Goal: Transaction & Acquisition: Purchase product/service

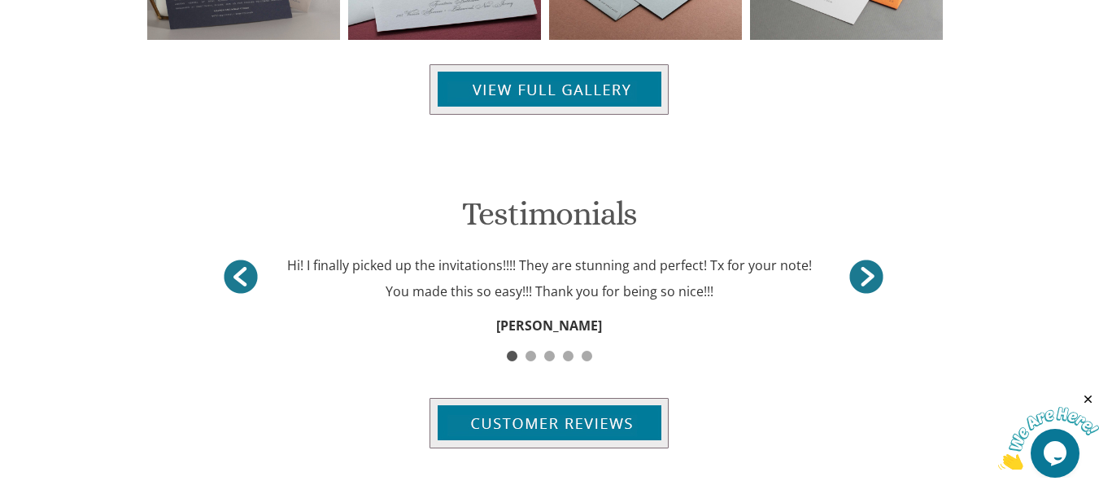
scroll to position [1908, 0]
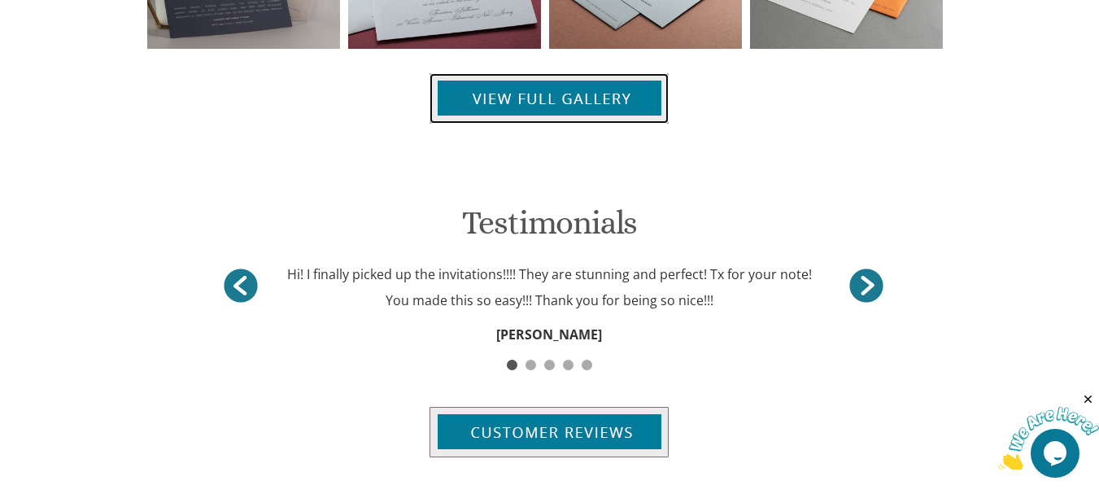
click at [521, 107] on img at bounding box center [549, 98] width 239 height 50
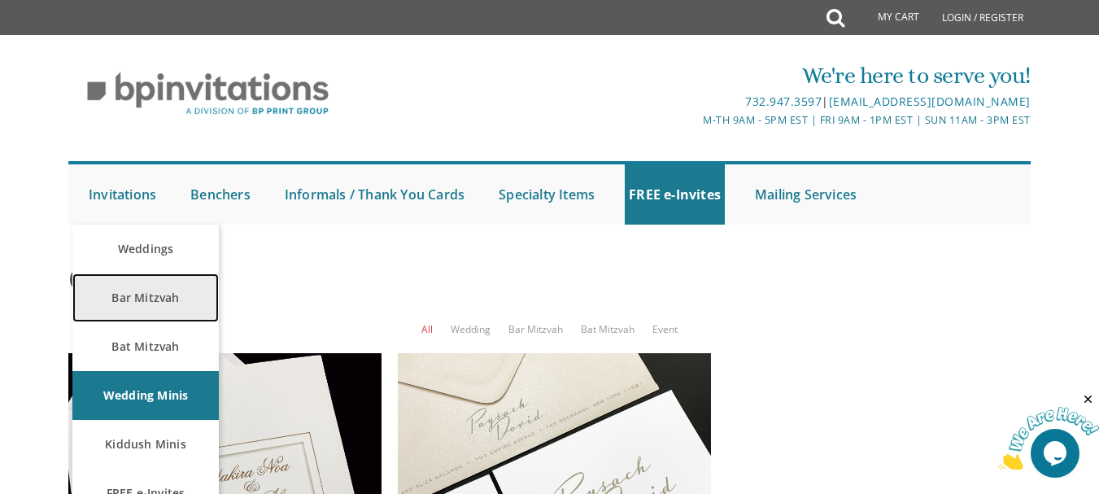
click at [127, 302] on link "Bar Mitzvah" at bounding box center [145, 297] width 146 height 49
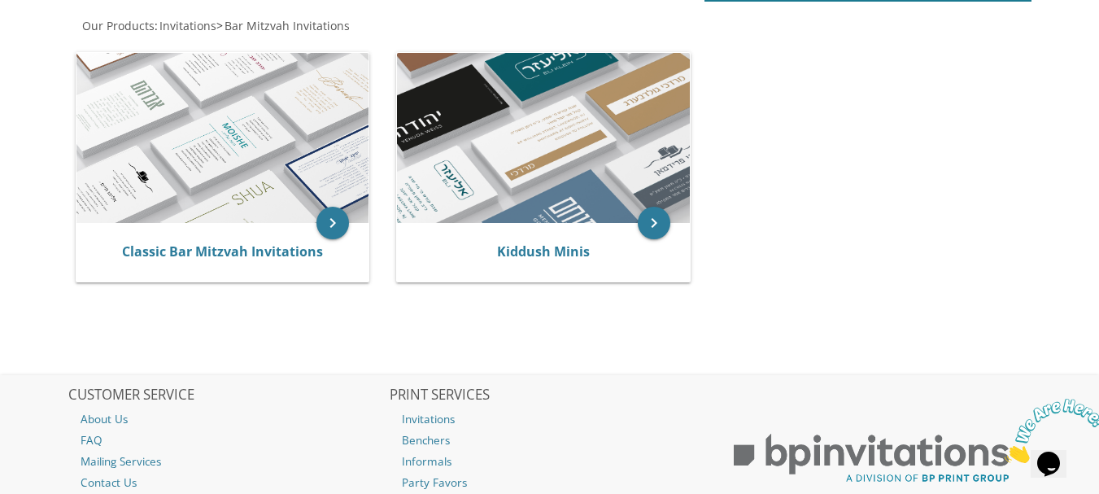
scroll to position [346, 0]
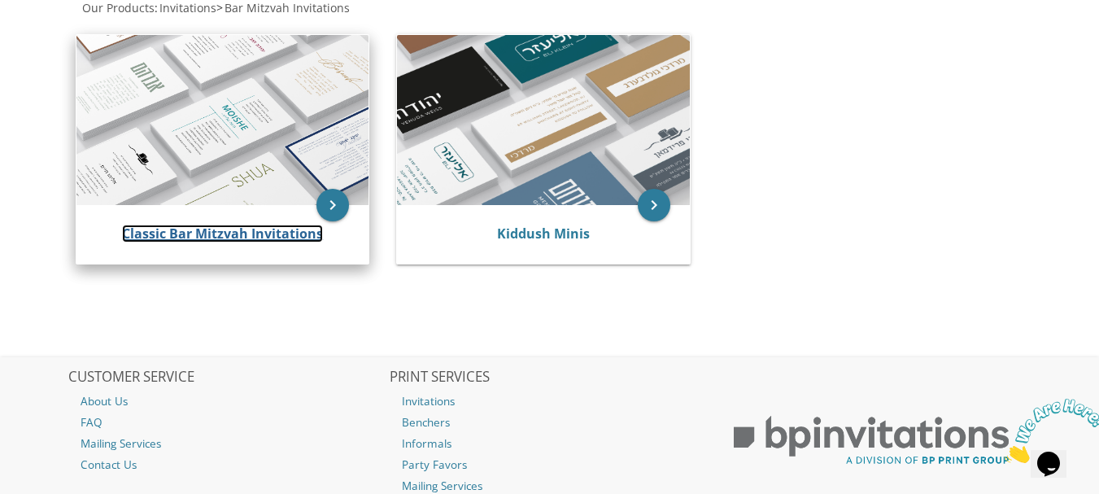
click at [207, 236] on link "Classic Bar Mitzvah Invitations" at bounding box center [222, 234] width 201 height 18
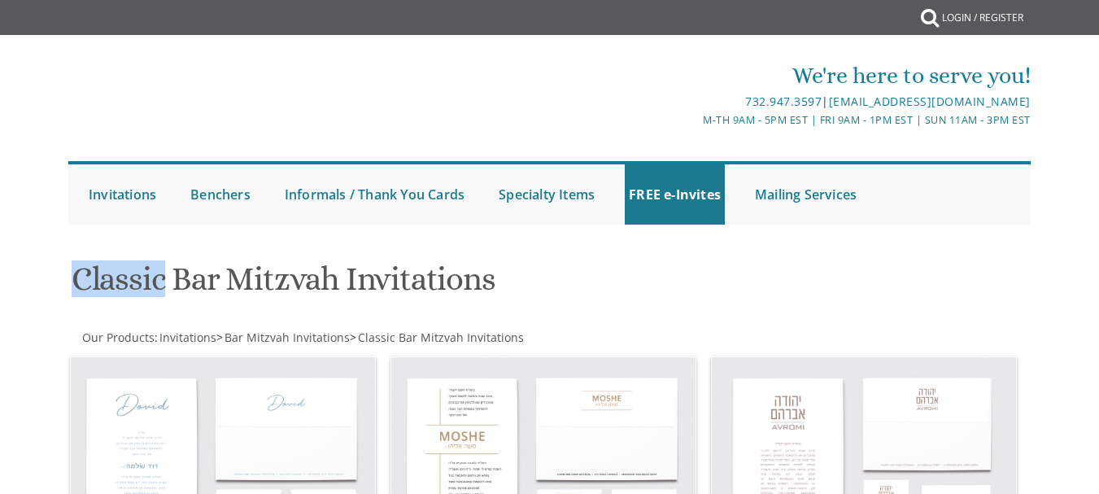
click at [200, 237] on div at bounding box center [549, 241] width 989 height 16
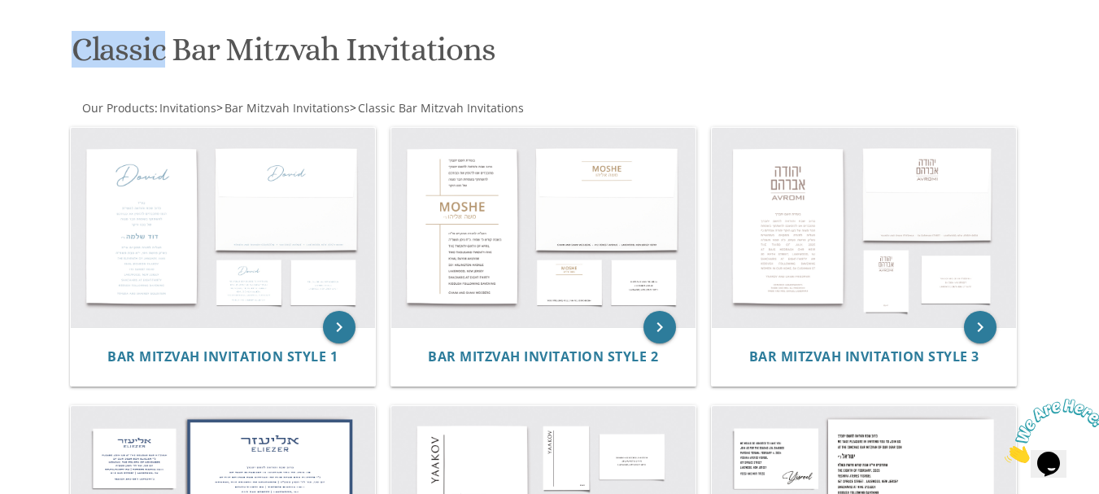
scroll to position [245, 0]
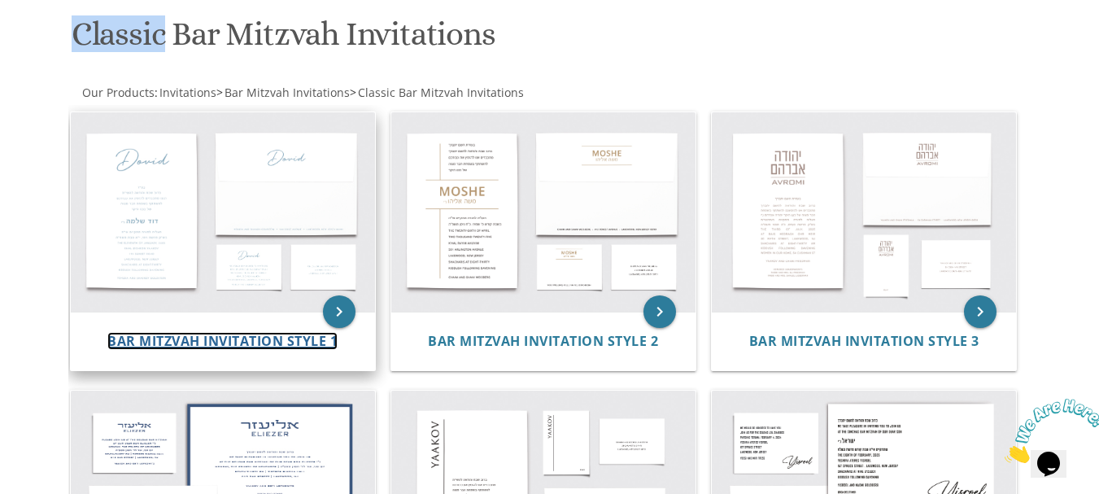
click at [164, 343] on span "Bar Mitzvah Invitation Style 1" at bounding box center [222, 341] width 230 height 18
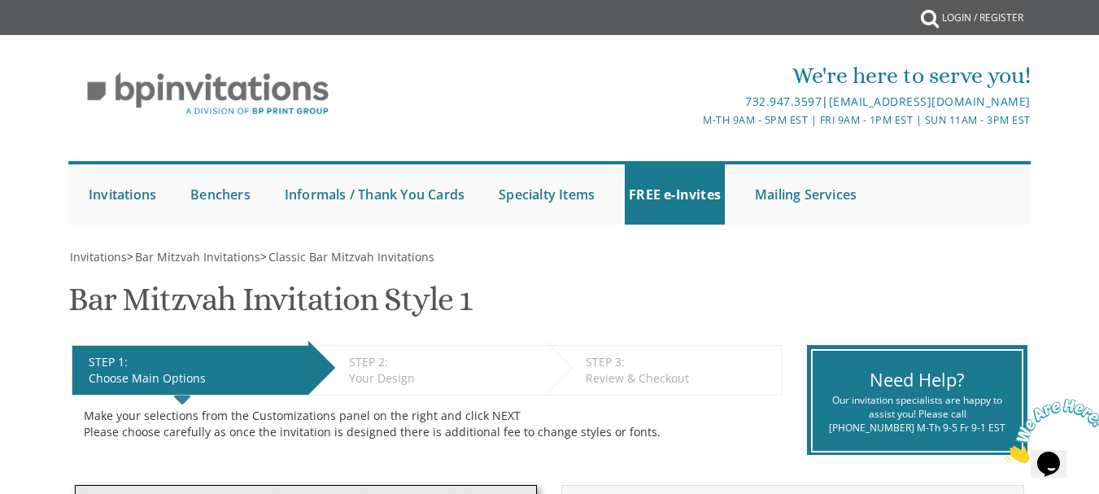
drag, startPoint x: 1106, startPoint y: 64, endPoint x: 1097, endPoint y: 87, distance: 24.8
click at [1097, 87] on div "We're here to serve you! 732.947.3597 | [EMAIL_ADDRESS][DOMAIN_NAME] M-Th 9am -…" at bounding box center [549, 138] width 1099 height 190
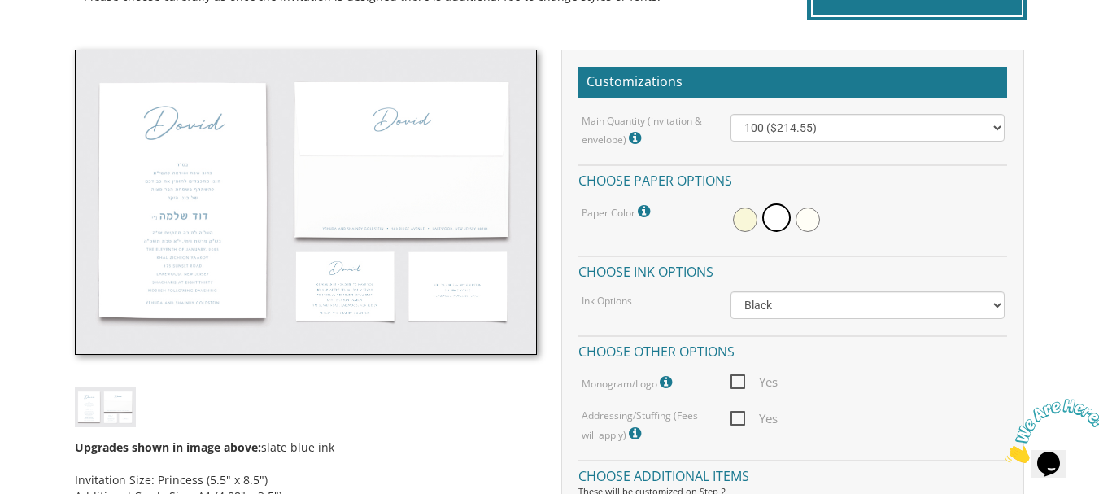
scroll to position [443, 0]
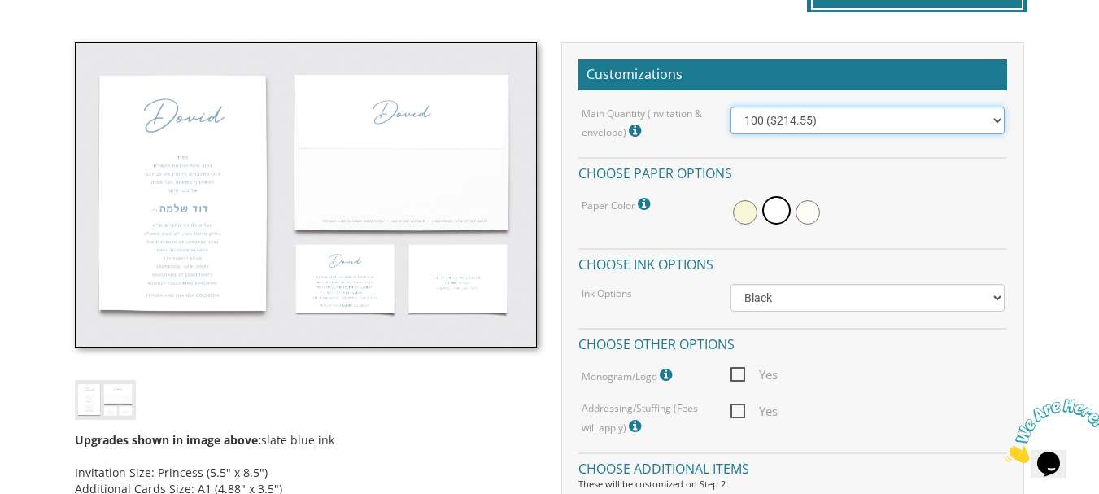
click at [889, 130] on select "100 ($214.55) 200 ($254.60) 300 ($294.25) 400 ($333.55) 500 ($373.90) 600 ($413…" at bounding box center [867, 121] width 273 height 28
